Goal: Obtain resource: Obtain resource

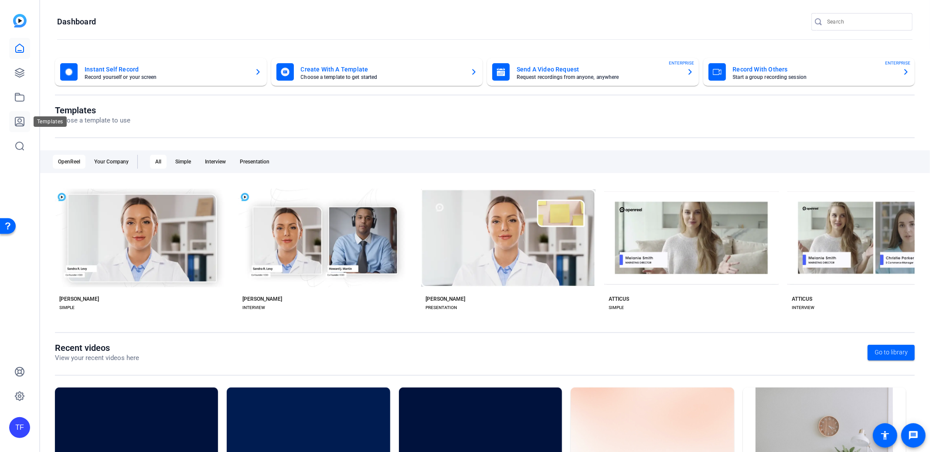
click at [14, 122] on link at bounding box center [19, 121] width 21 height 21
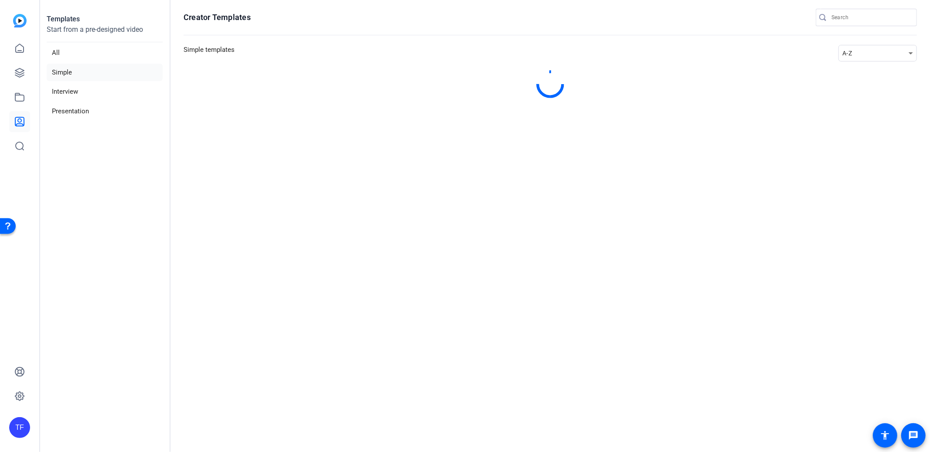
click at [866, 52] on div "A-Z" at bounding box center [875, 53] width 66 height 10
click at [864, 67] on span "Newest" at bounding box center [858, 69] width 18 height 10
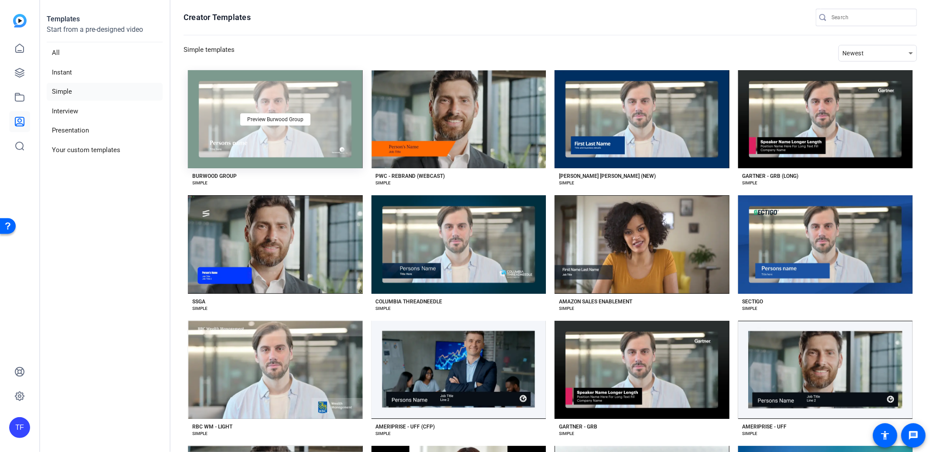
click at [320, 94] on div "Preview Burwood Group" at bounding box center [275, 119] width 175 height 98
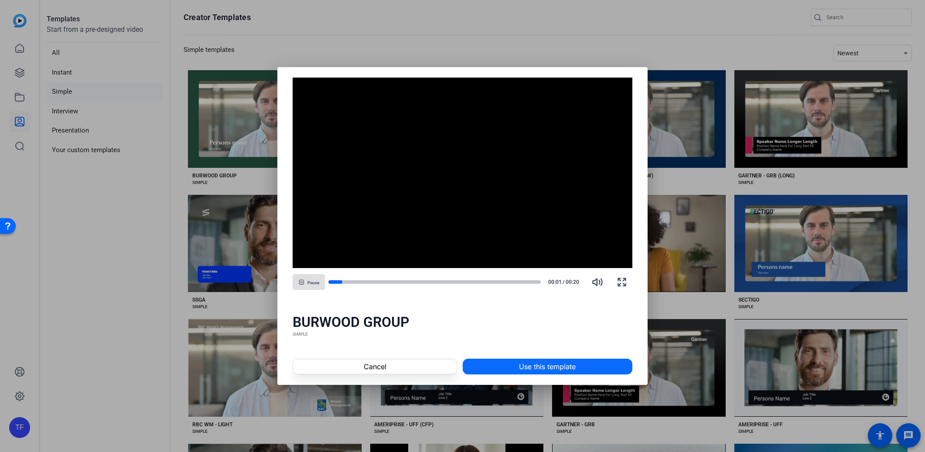
click at [581, 360] on span at bounding box center [547, 366] width 169 height 21
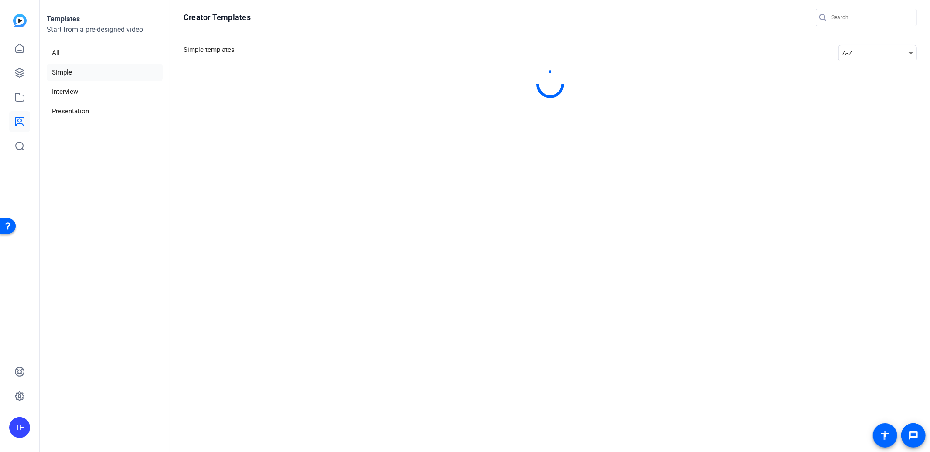
click at [865, 55] on div "A-Z" at bounding box center [875, 53] width 66 height 10
click at [861, 71] on span "Newest" at bounding box center [858, 69] width 18 height 10
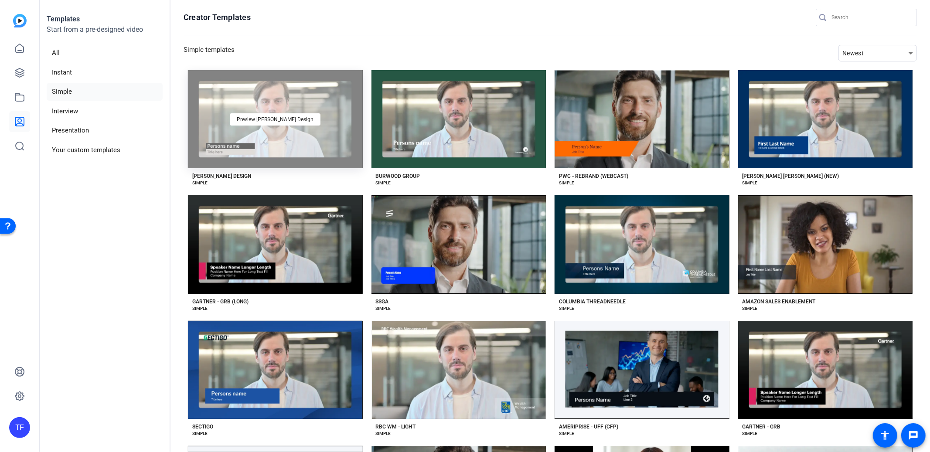
click at [340, 117] on div "Preview [PERSON_NAME] Design" at bounding box center [275, 119] width 175 height 98
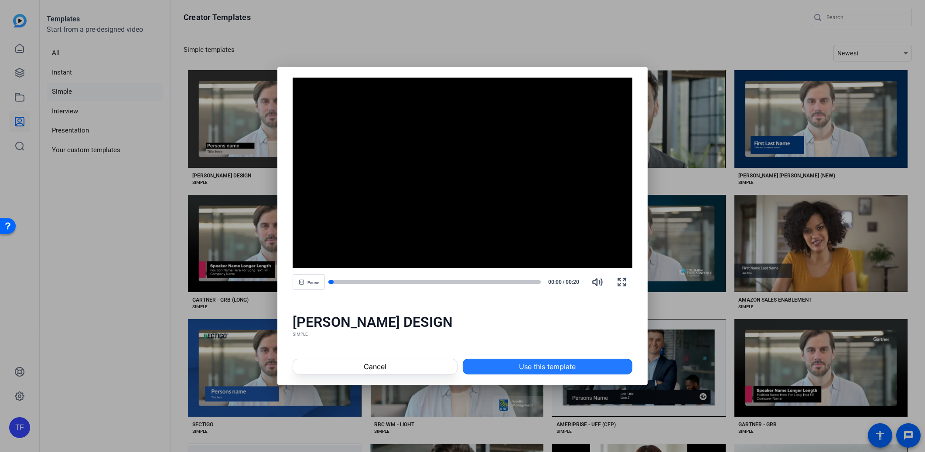
click at [548, 364] on span "Use this template" at bounding box center [547, 366] width 57 height 10
